Goal: Obtain resource: Download file/media

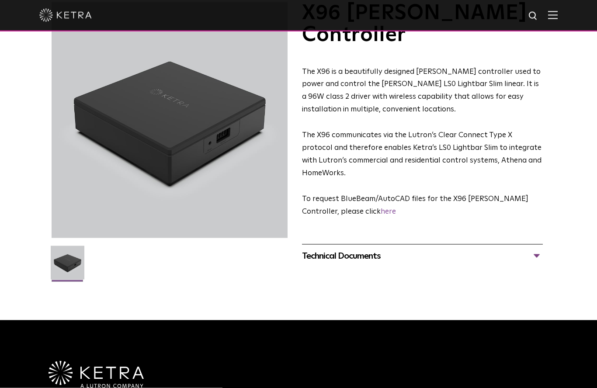
click at [535, 249] on div "Technical Documents" at bounding box center [422, 256] width 241 height 14
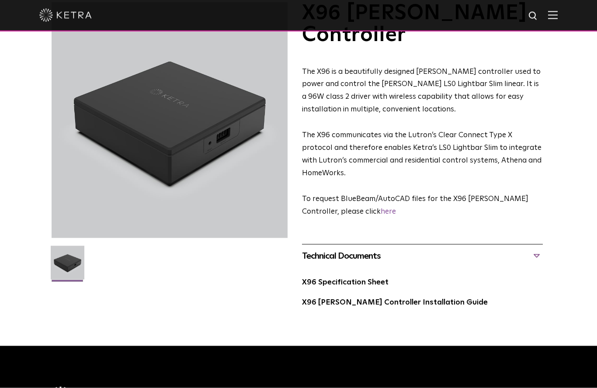
scroll to position [62, 0]
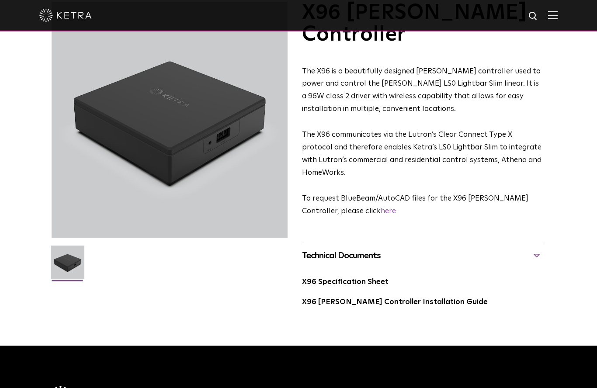
click at [418, 298] on link "X96 [PERSON_NAME] Controller Installation Guide" at bounding box center [395, 301] width 186 height 7
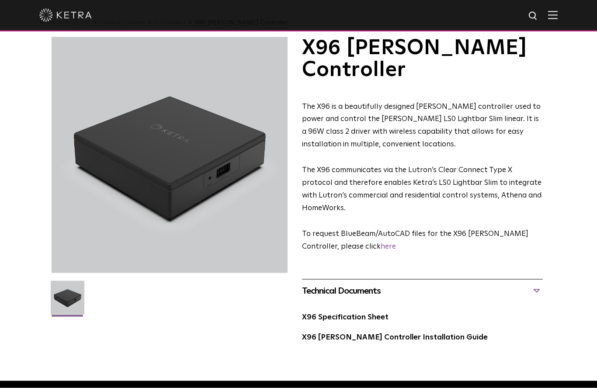
scroll to position [26, 0]
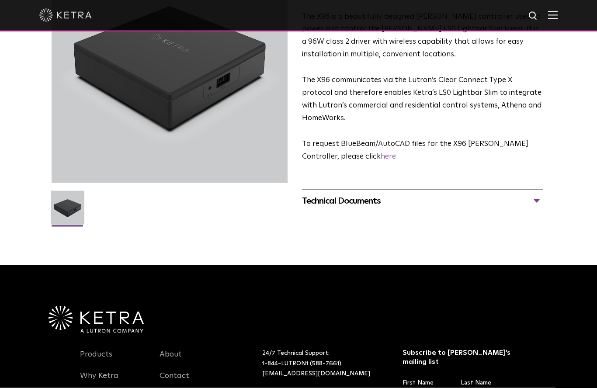
click at [533, 194] on div "Technical Documents" at bounding box center [422, 201] width 241 height 14
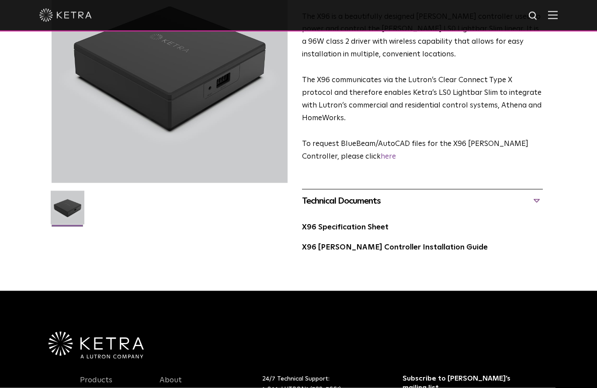
scroll to position [117, 0]
click at [370, 223] on link "X96 Specification Sheet" at bounding box center [345, 226] width 86 height 7
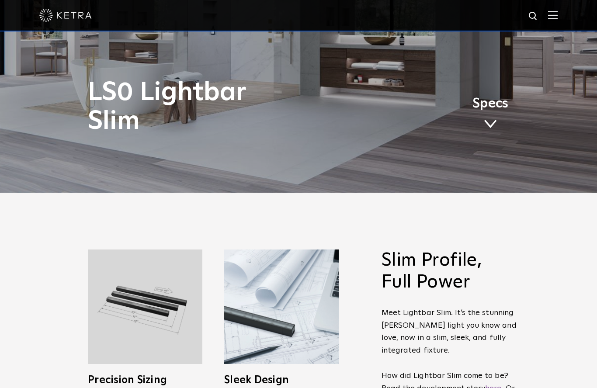
click at [491, 129] on span at bounding box center [490, 124] width 13 height 10
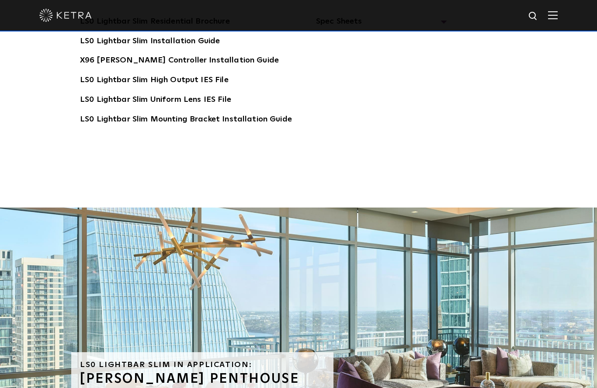
scroll to position [1842, 0]
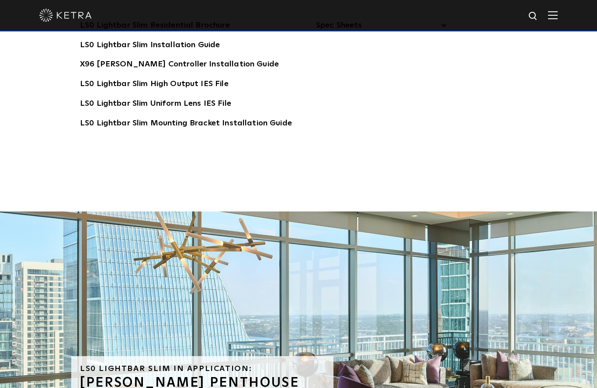
click at [107, 53] on link "LS0 Lightbar Slim Installation Guide" at bounding box center [150, 46] width 140 height 14
